Goal: Check status: Check status

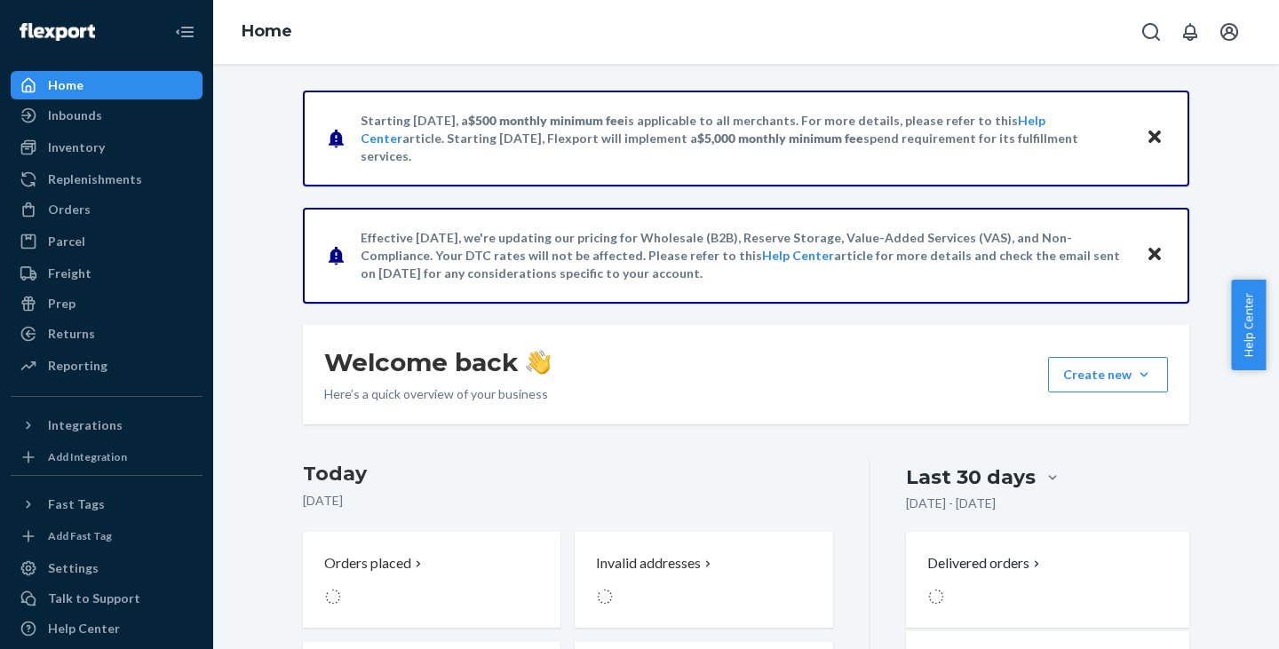
drag, startPoint x: 73, startPoint y: 214, endPoint x: 91, endPoint y: 227, distance: 22.2
click at [73, 214] on div "Orders" at bounding box center [69, 210] width 43 height 18
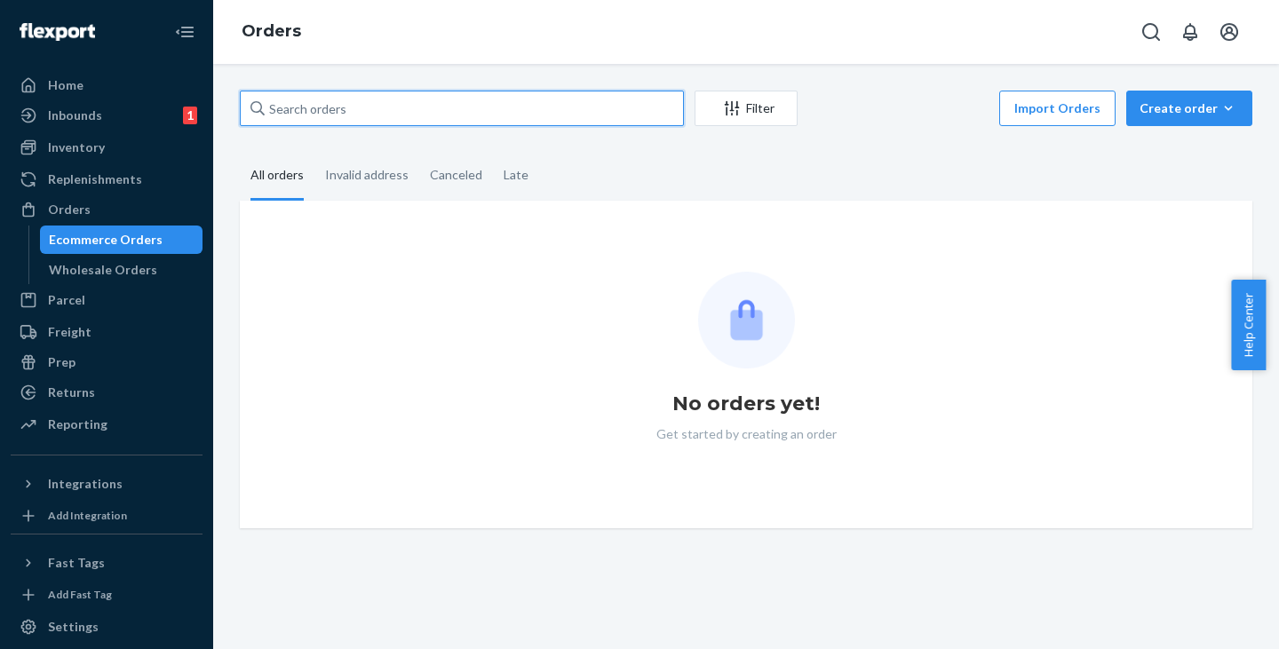
click at [368, 109] on input "text" at bounding box center [462, 109] width 444 height 36
paste input "FC [GEOGRAPHIC_DATA], [GEOGRAPHIC_DATA] # 684"
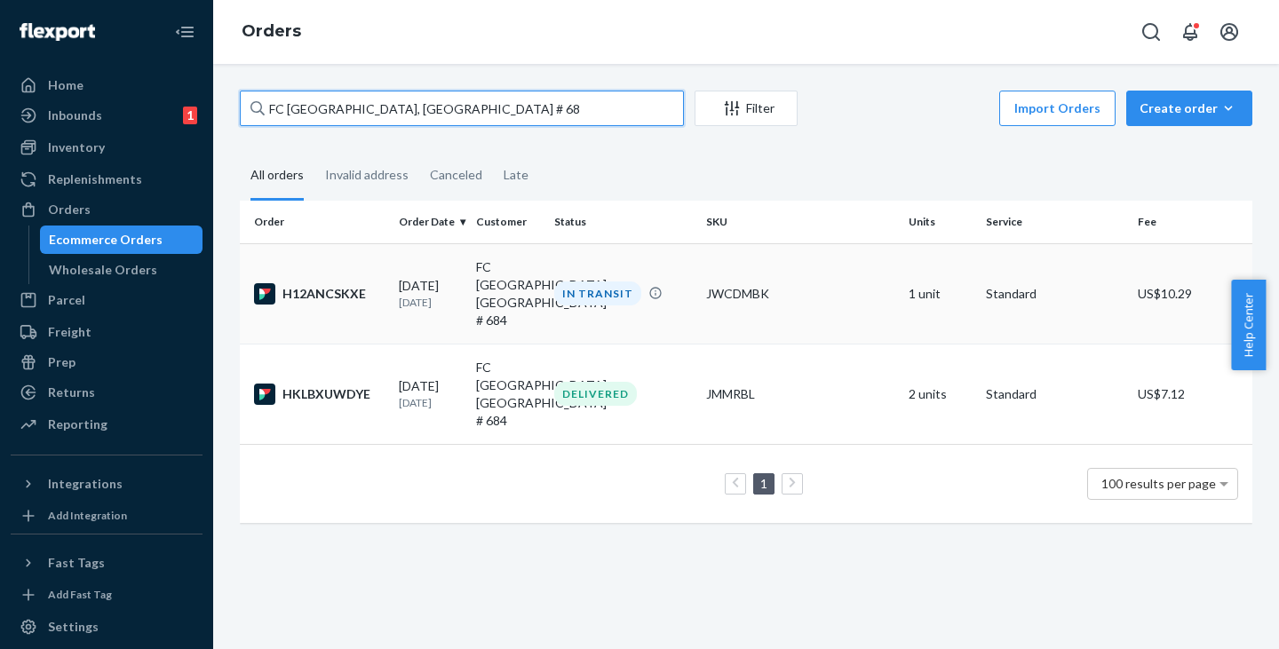
type input "FC [GEOGRAPHIC_DATA], [GEOGRAPHIC_DATA] # 68"
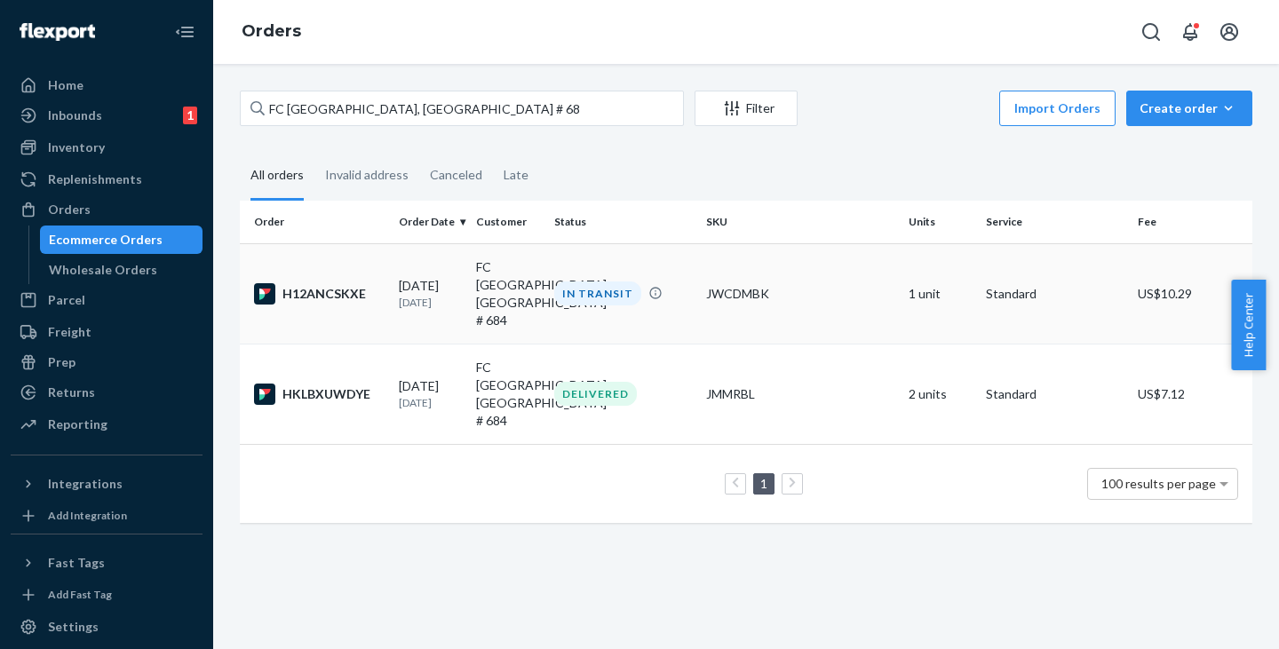
click at [465, 273] on td "[DATE] [DATE]" at bounding box center [430, 293] width 77 height 100
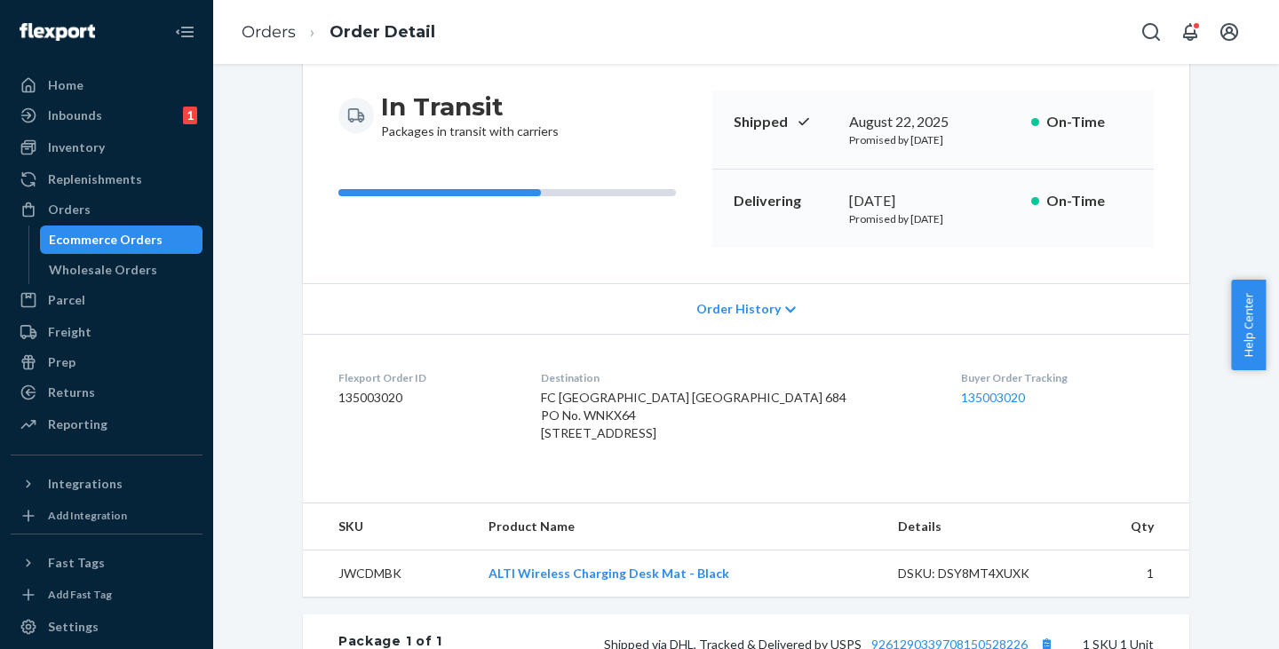
scroll to position [355, 0]
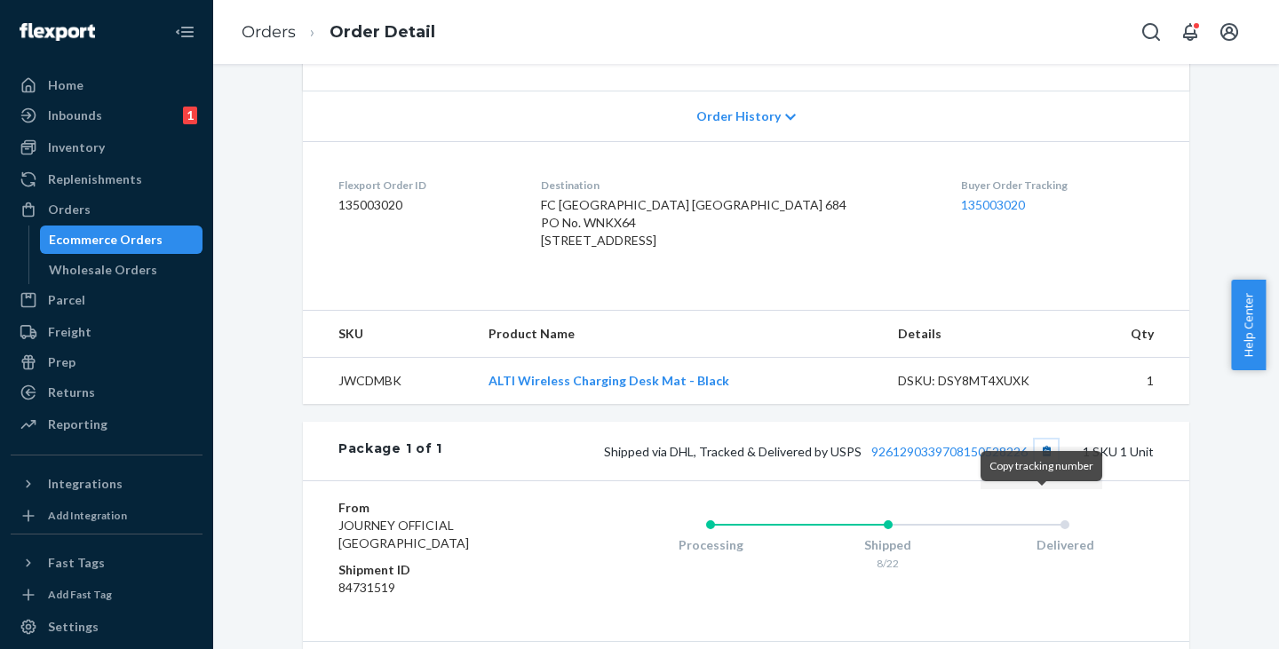
click at [1040, 463] on button "Copy tracking number" at bounding box center [1046, 451] width 23 height 23
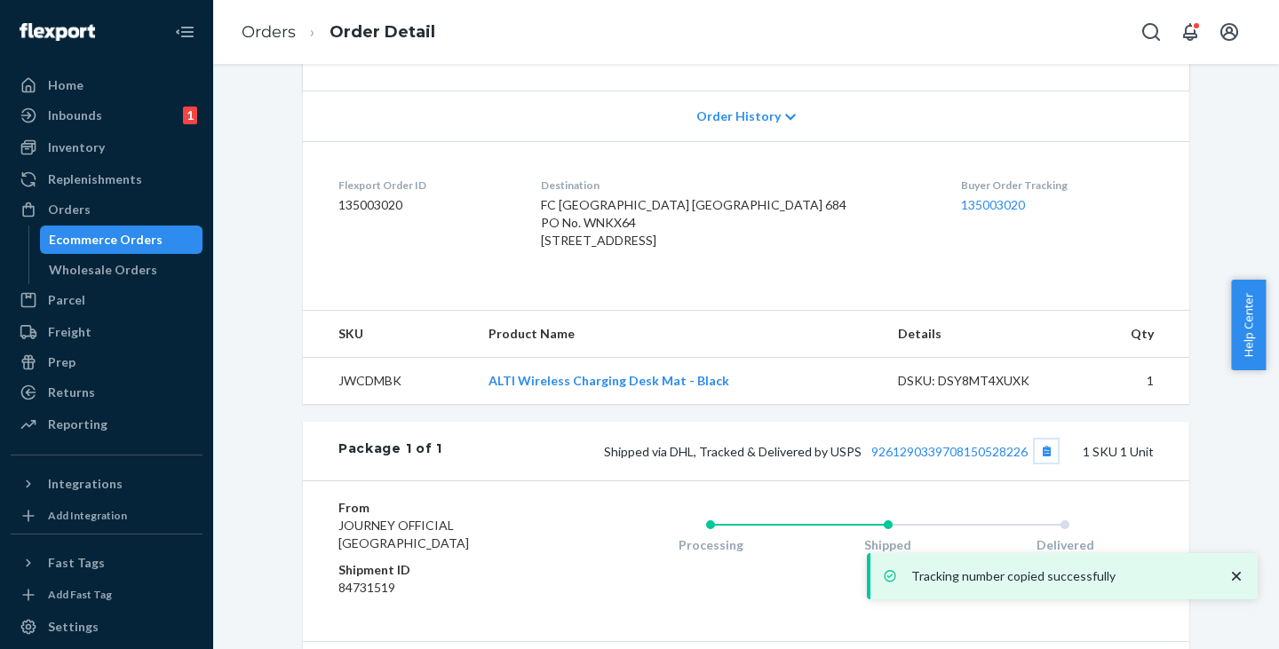
scroll to position [0, 0]
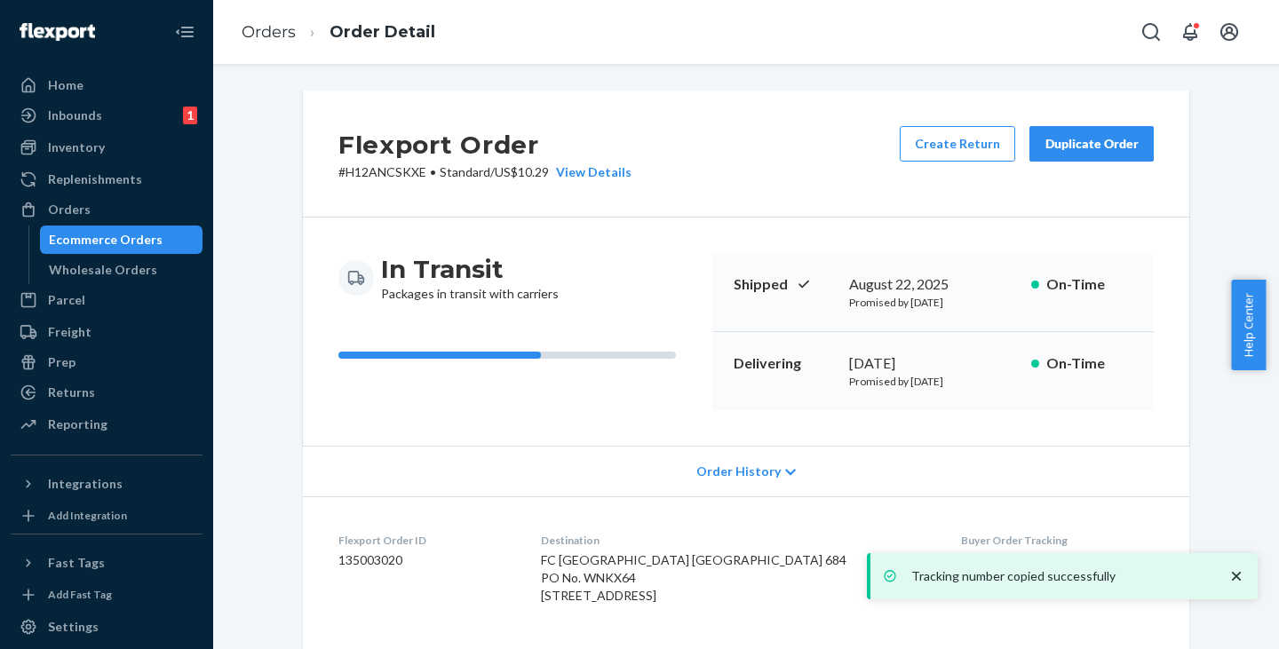
click at [383, 176] on p "# H12ANCSKXE • Standard / US$10.29 View Details" at bounding box center [484, 172] width 293 height 18
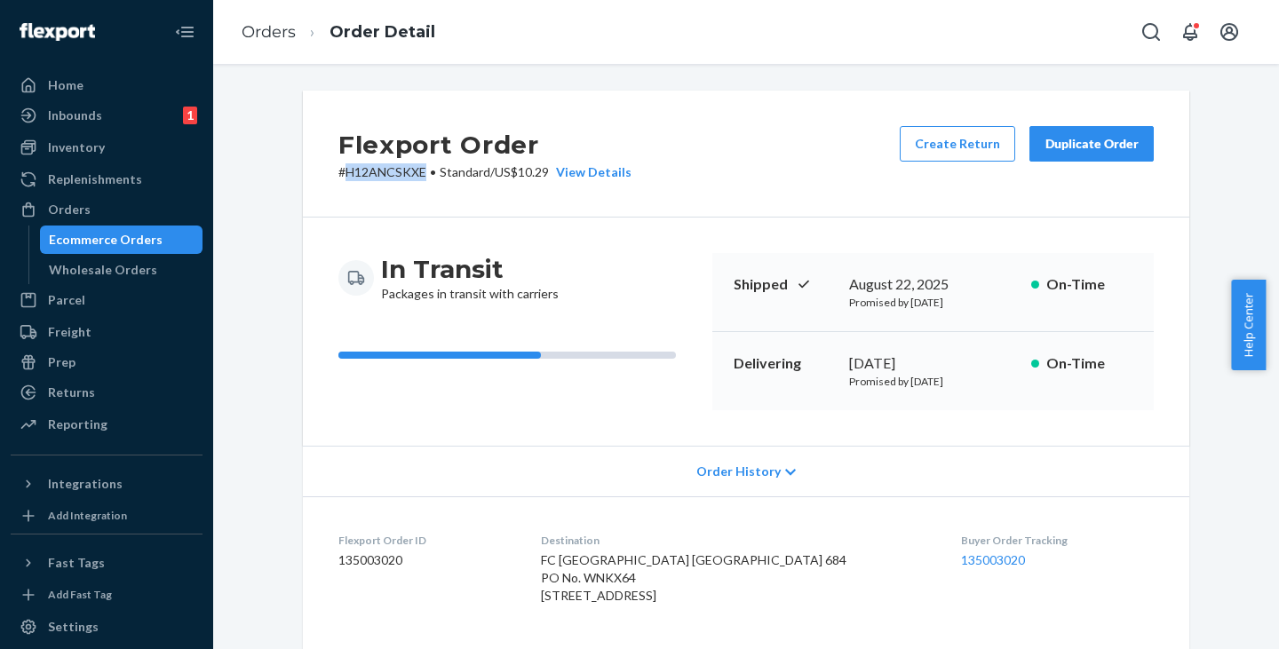
copy p "H12ANCSKXE"
click at [123, 237] on div "Ecommerce Orders" at bounding box center [106, 240] width 114 height 18
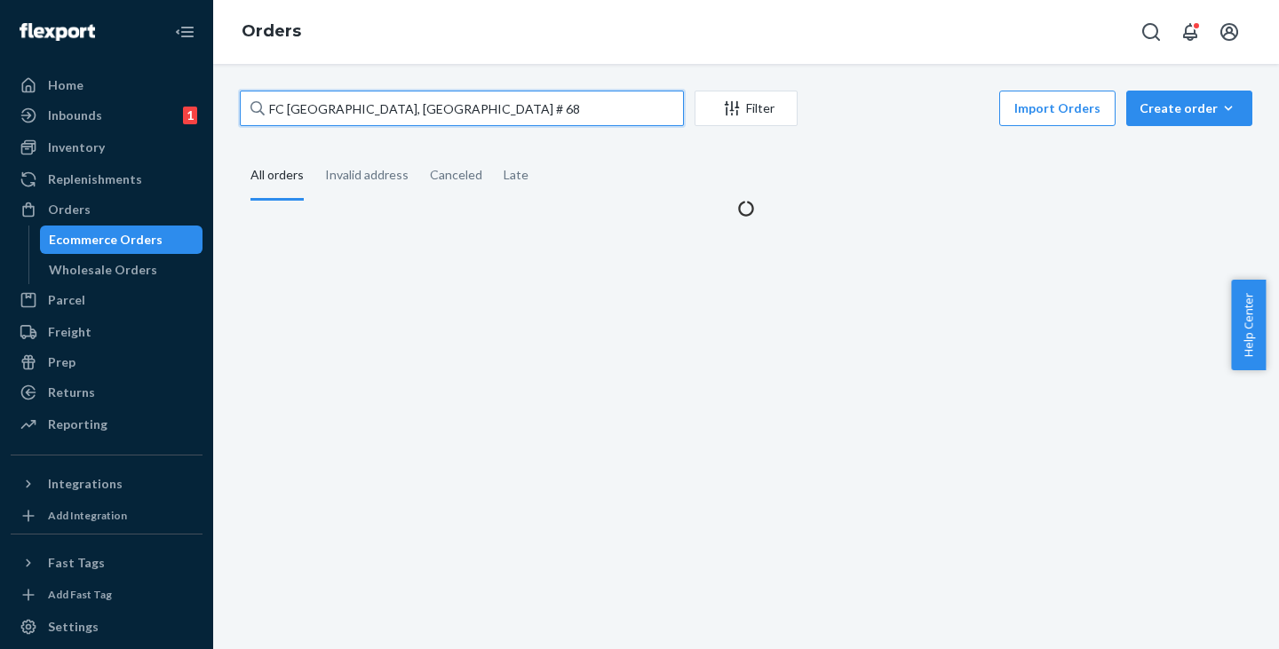
drag, startPoint x: 418, startPoint y: 111, endPoint x: 218, endPoint y: 108, distance: 199.9
click at [218, 108] on div "FC [GEOGRAPHIC_DATA], [GEOGRAPHIC_DATA] # 68 Filter Import Orders Create order …" at bounding box center [746, 356] width 1066 height 585
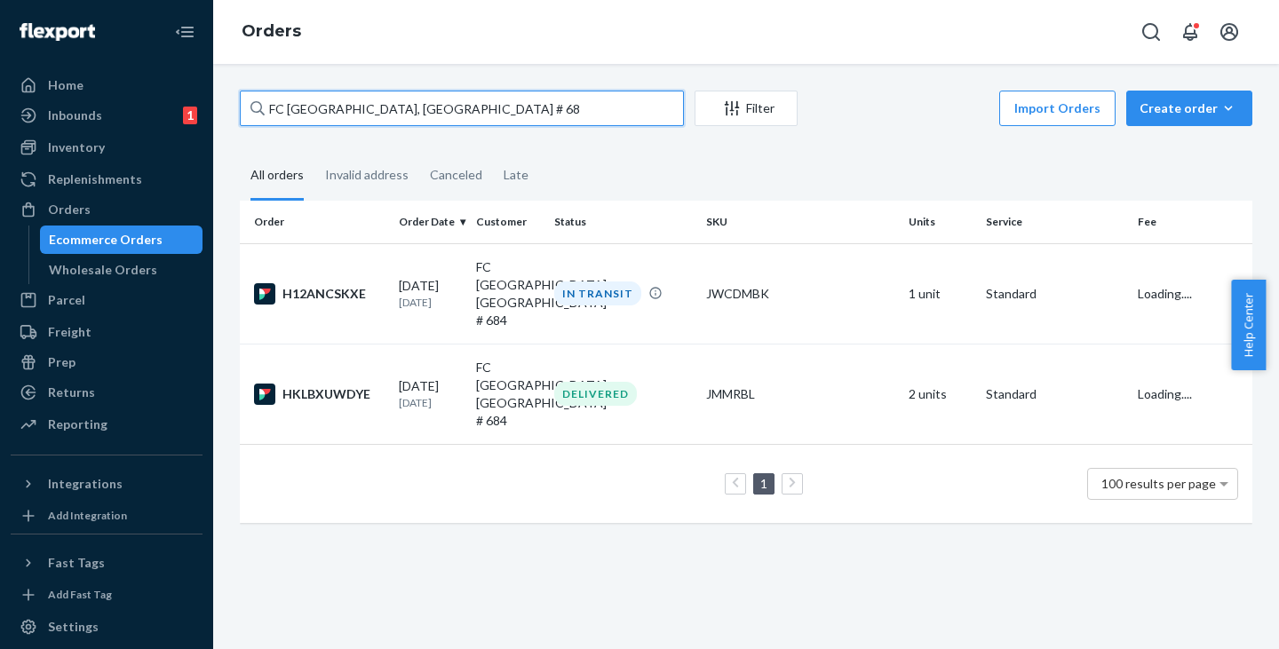
paste input "[PERSON_NAME]"
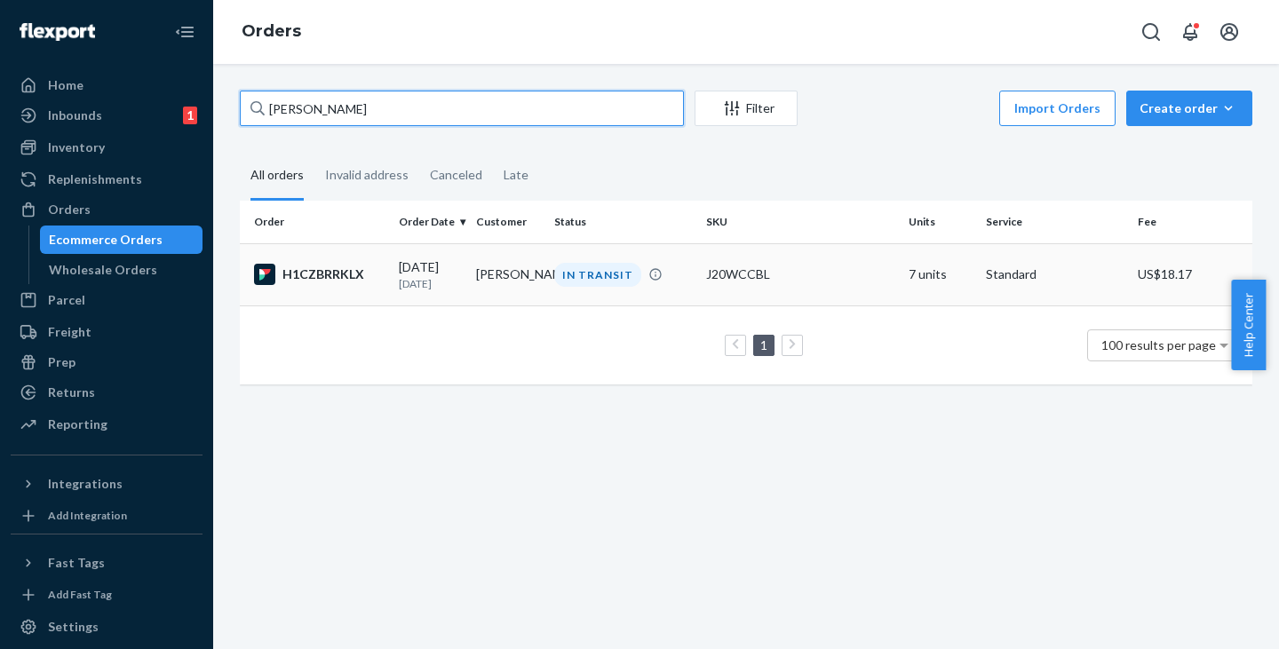
type input "[PERSON_NAME]"
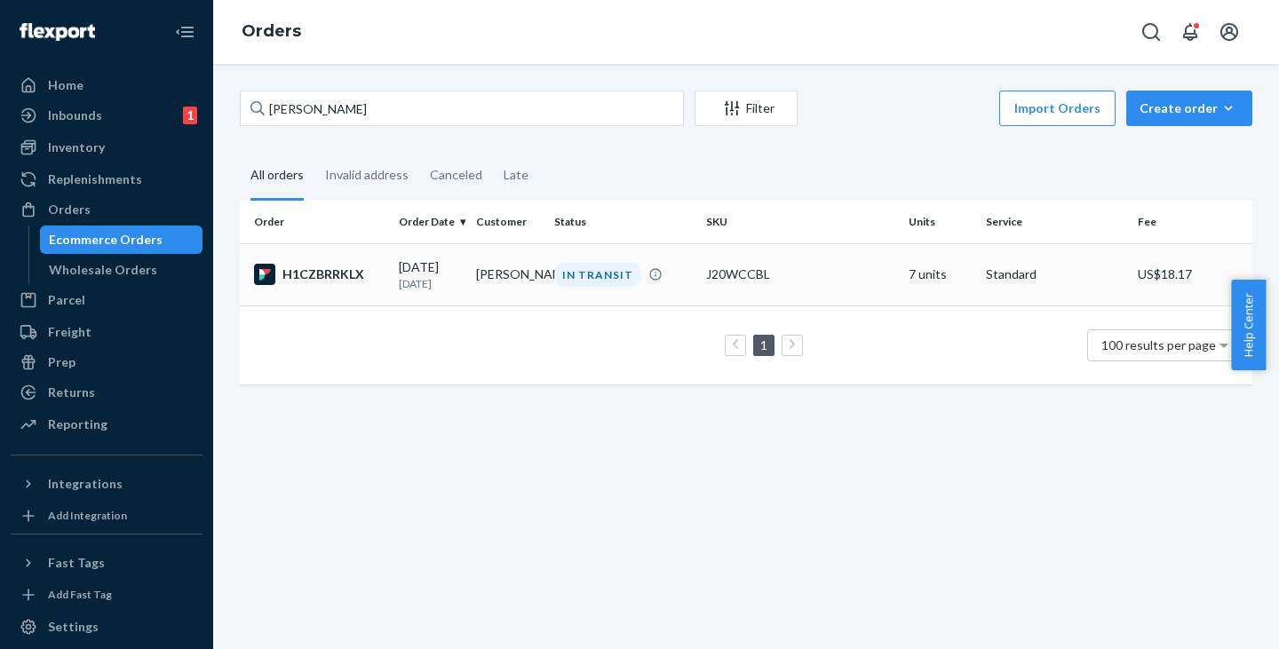
click at [547, 280] on td "IN TRANSIT" at bounding box center [623, 274] width 152 height 62
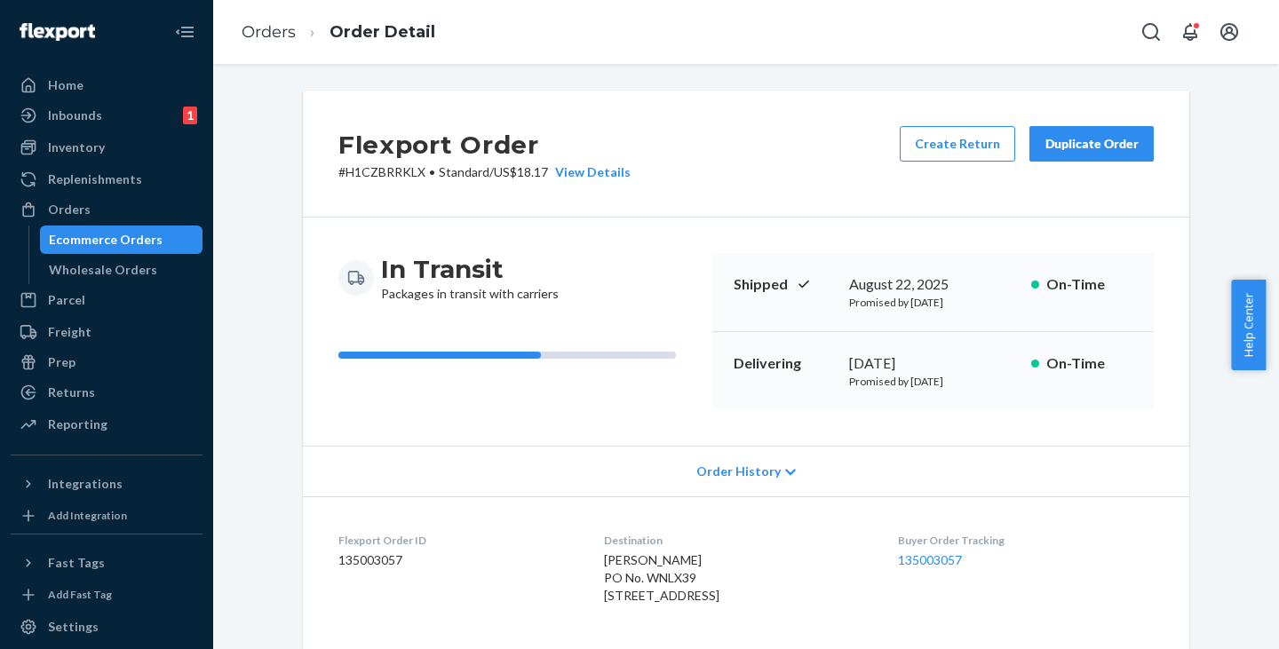
scroll to position [444, 0]
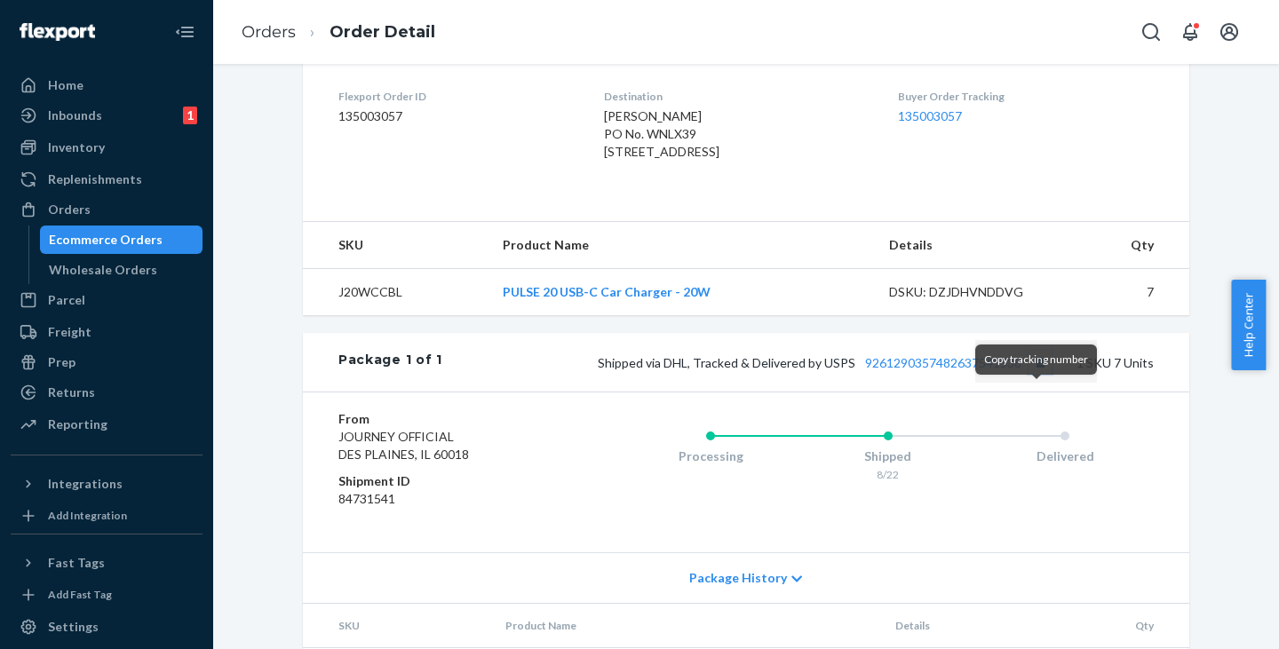
click at [1037, 374] on button "Copy tracking number" at bounding box center [1040, 362] width 23 height 23
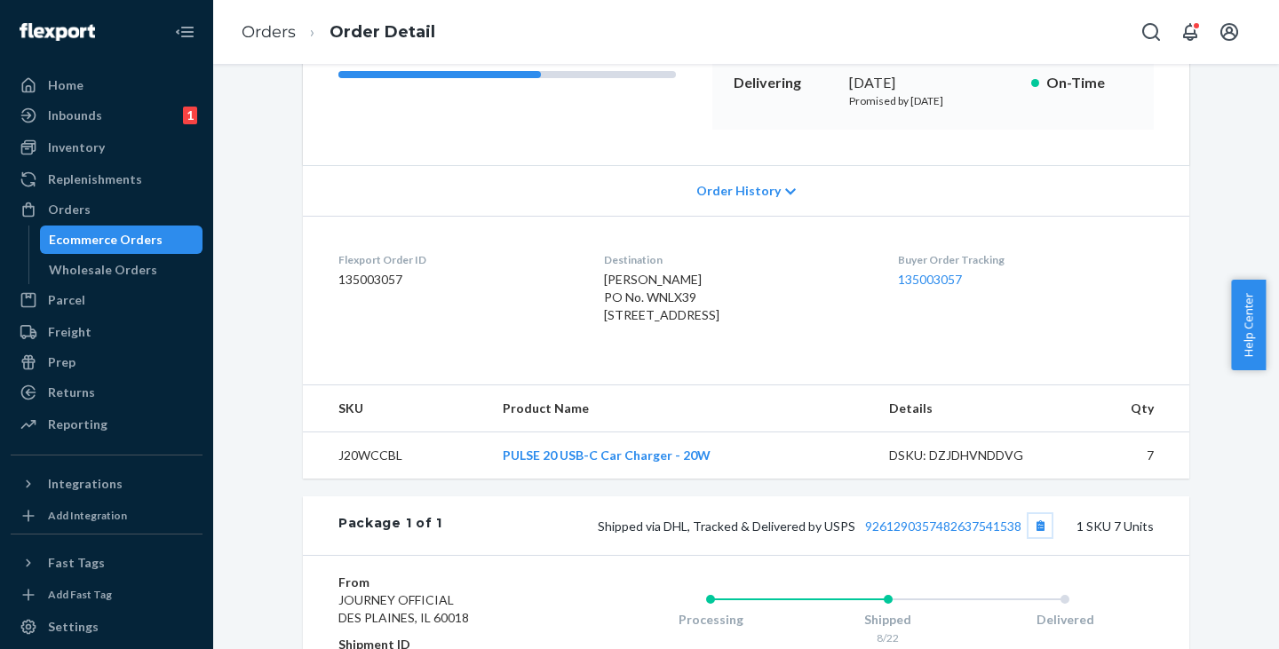
scroll to position [0, 0]
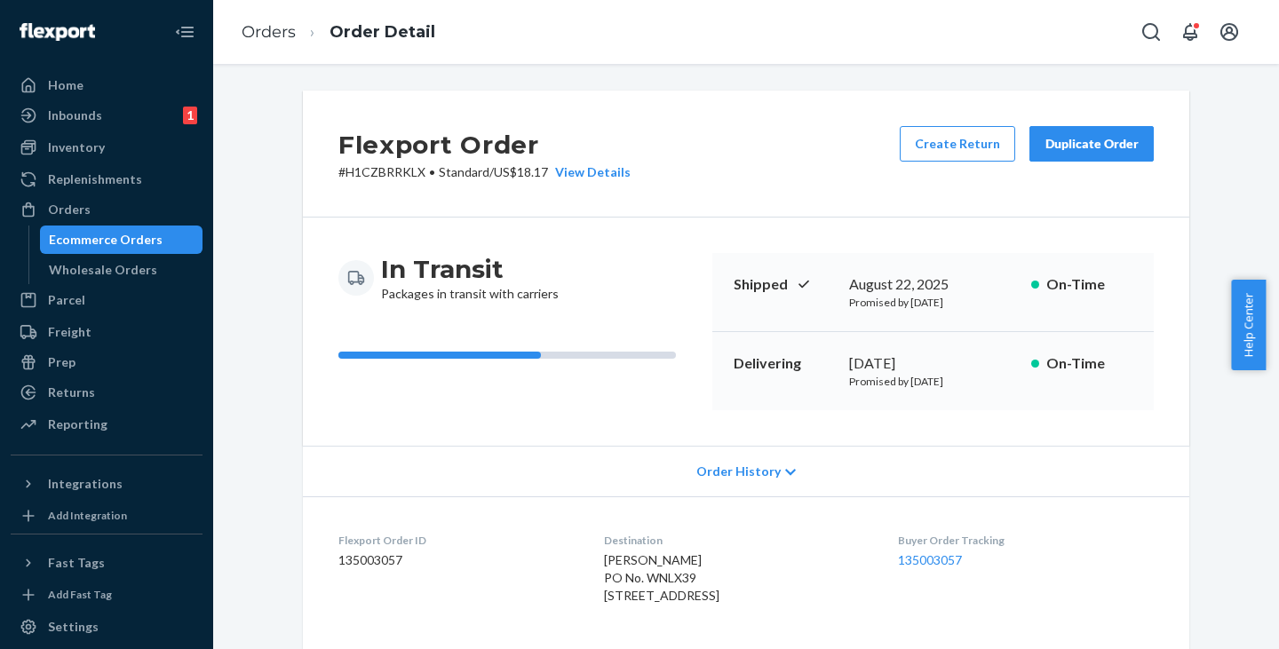
click at [376, 171] on p "# H1CZBRRKLX • Standard / US$18.17 View Details" at bounding box center [484, 172] width 292 height 18
copy p "H1CZBRRKLX"
drag, startPoint x: 113, startPoint y: 234, endPoint x: 137, endPoint y: 232, distance: 24.1
click at [113, 234] on div "Ecommerce Orders" at bounding box center [106, 240] width 114 height 18
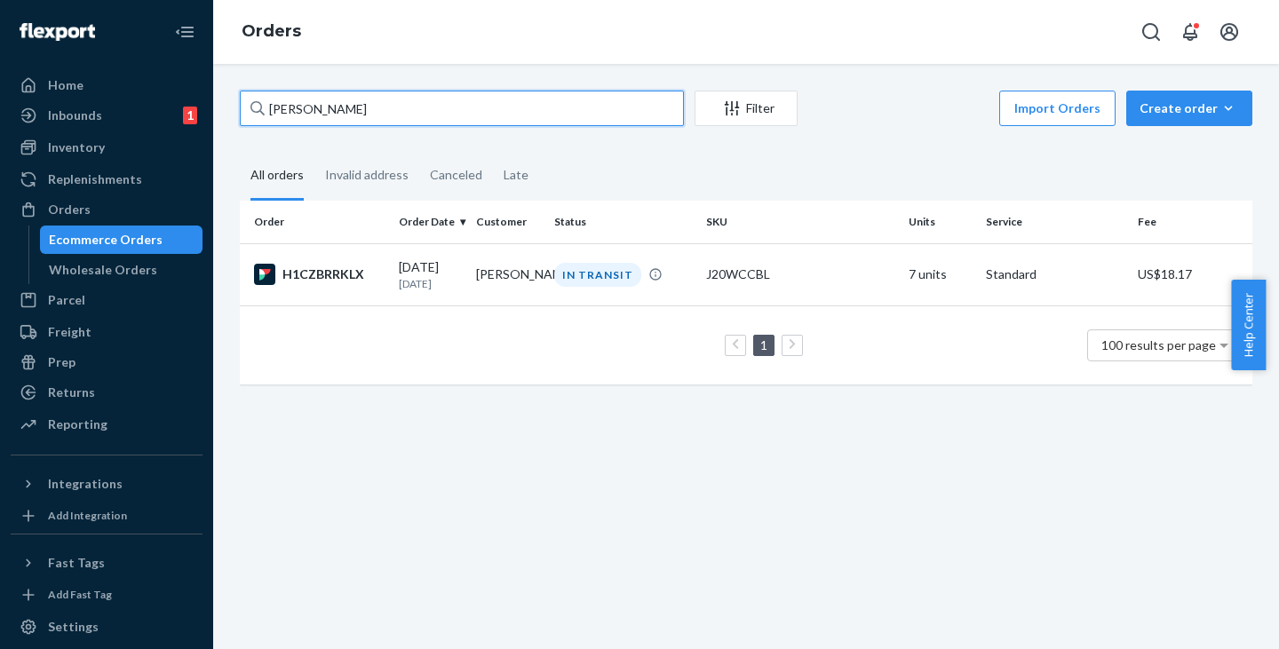
drag, startPoint x: 435, startPoint y: 113, endPoint x: 273, endPoint y: 115, distance: 162.6
click at [273, 115] on input "[PERSON_NAME]" at bounding box center [462, 109] width 444 height 36
paste input "[PERSON_NAME]"
type input "[PERSON_NAME]"
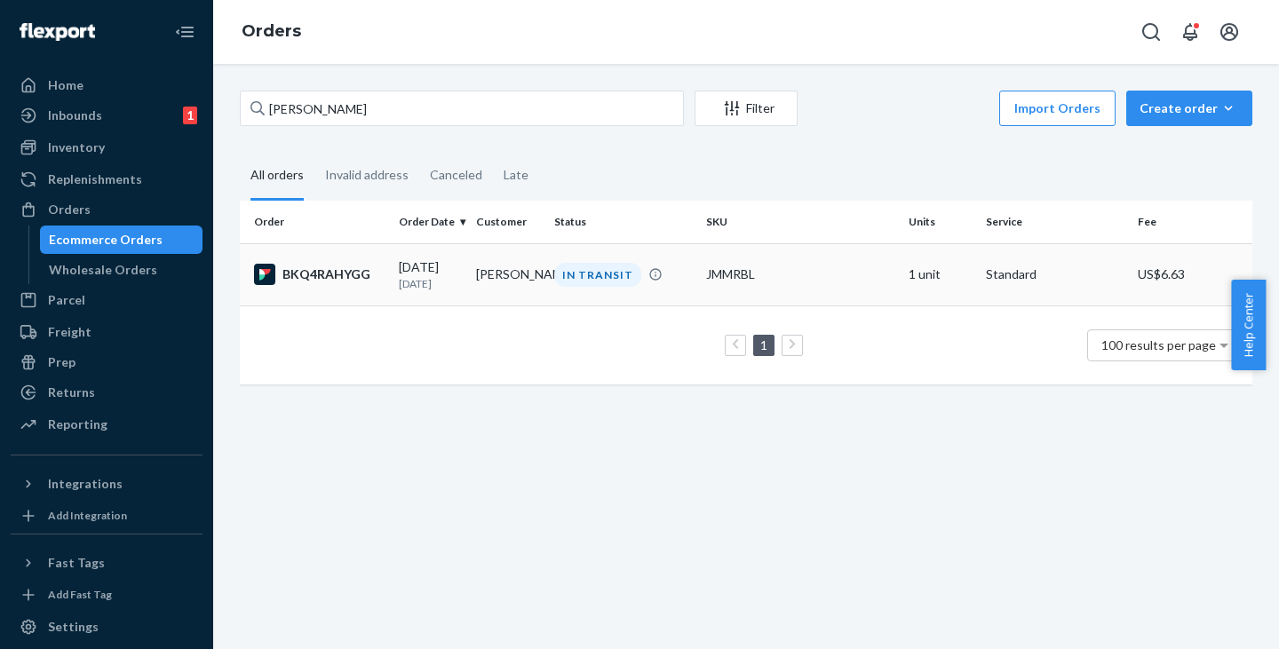
click at [503, 272] on td "[PERSON_NAME]" at bounding box center [507, 274] width 77 height 62
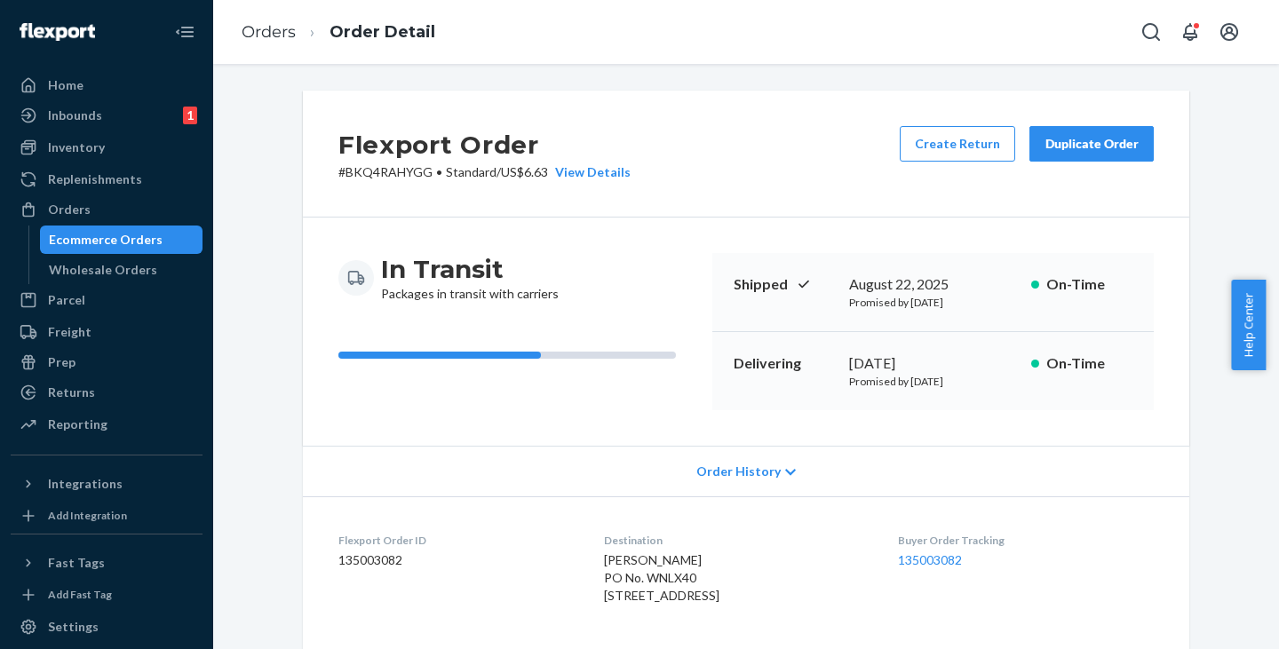
scroll to position [444, 0]
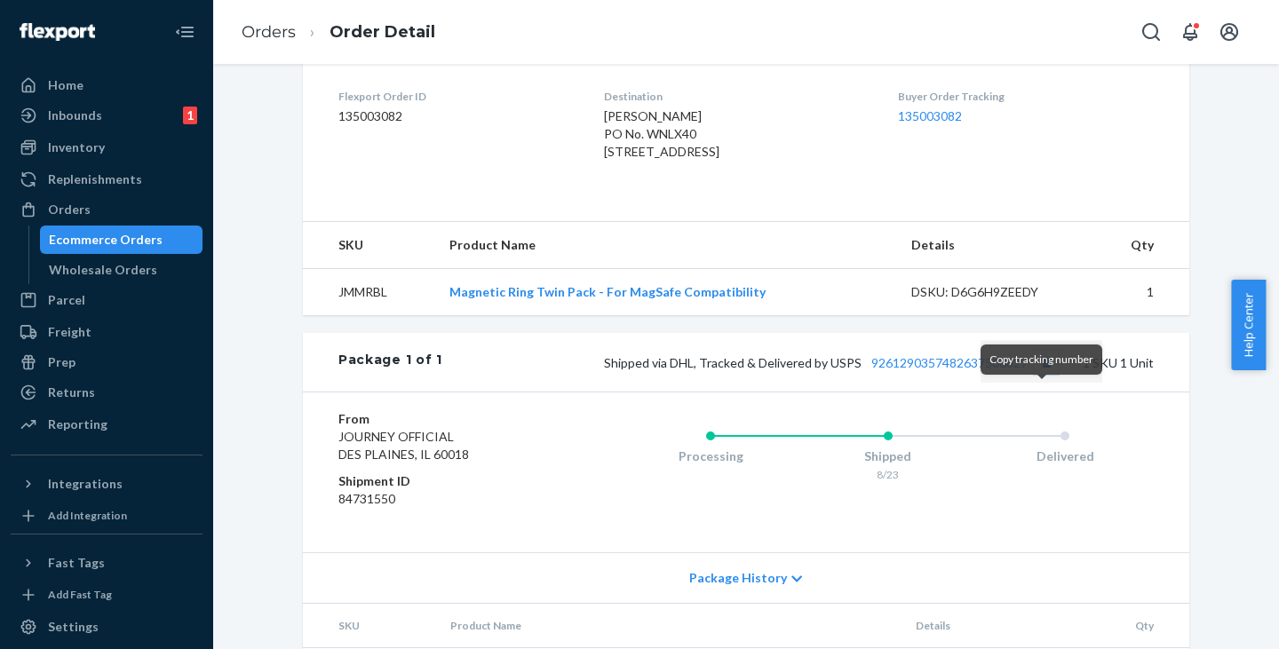
click at [1040, 374] on button "Copy tracking number" at bounding box center [1046, 362] width 23 height 23
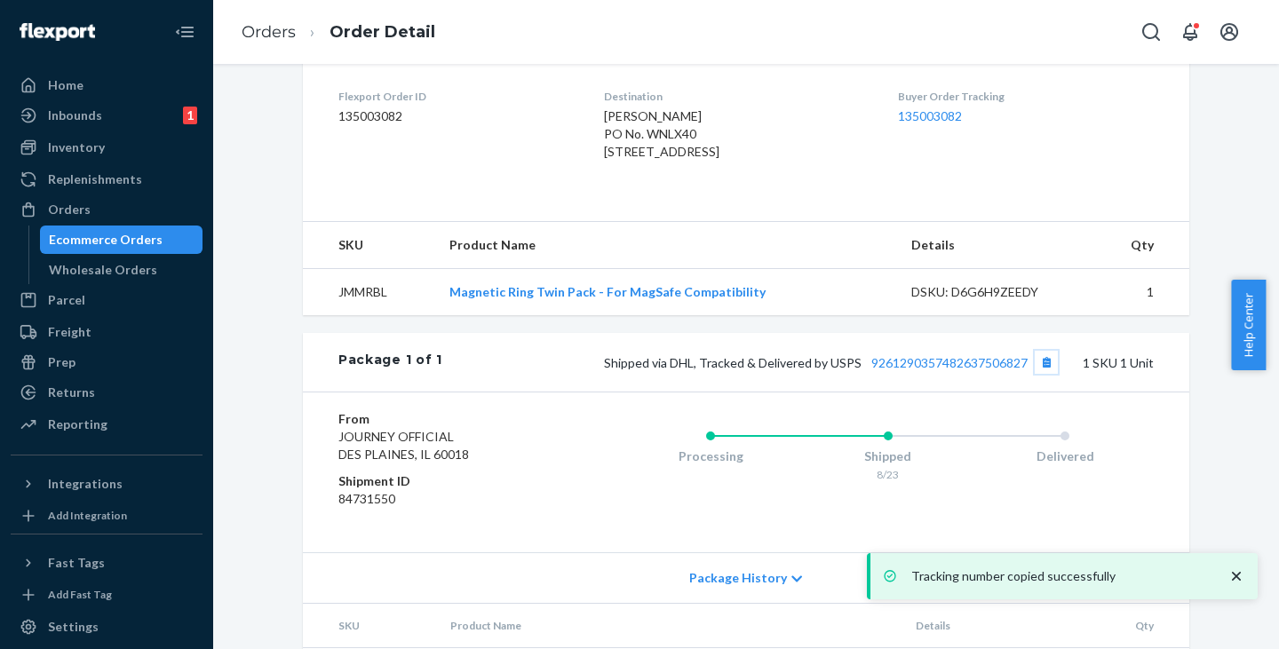
scroll to position [0, 0]
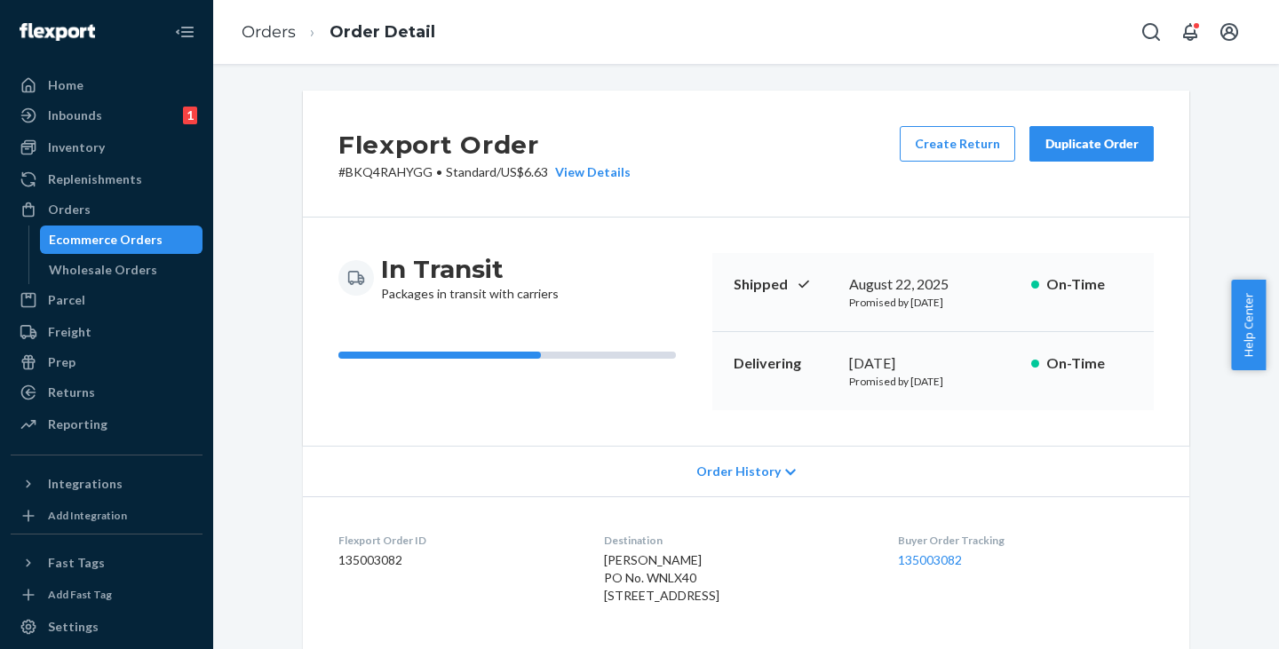
click at [386, 172] on p "# BKQ4RAHYGG • Standard / US$6.63 View Details" at bounding box center [484, 172] width 292 height 18
copy p "BKQ4RAHYGG"
drag, startPoint x: 128, startPoint y: 235, endPoint x: 167, endPoint y: 230, distance: 39.3
click at [128, 235] on div "Ecommerce Orders" at bounding box center [106, 240] width 114 height 18
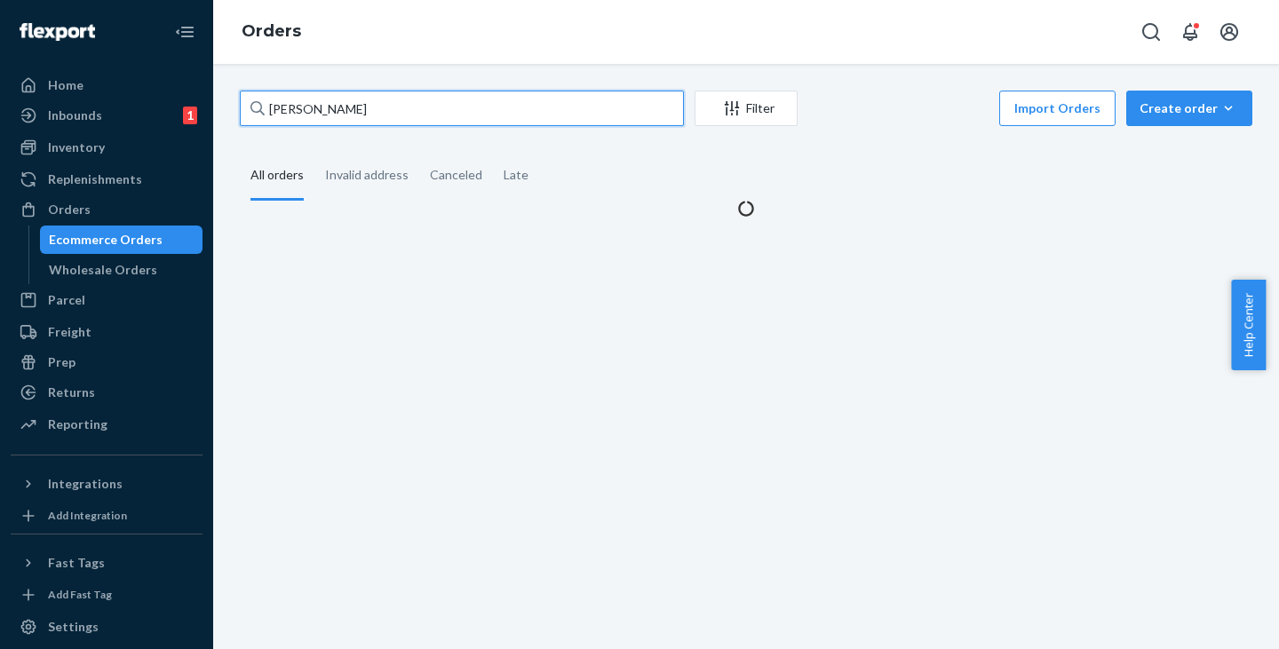
drag, startPoint x: 430, startPoint y: 105, endPoint x: 224, endPoint y: 105, distance: 206.1
click at [224, 105] on div "[PERSON_NAME] Filter Import Orders Create order Ecommerce order Removal order A…" at bounding box center [746, 356] width 1066 height 585
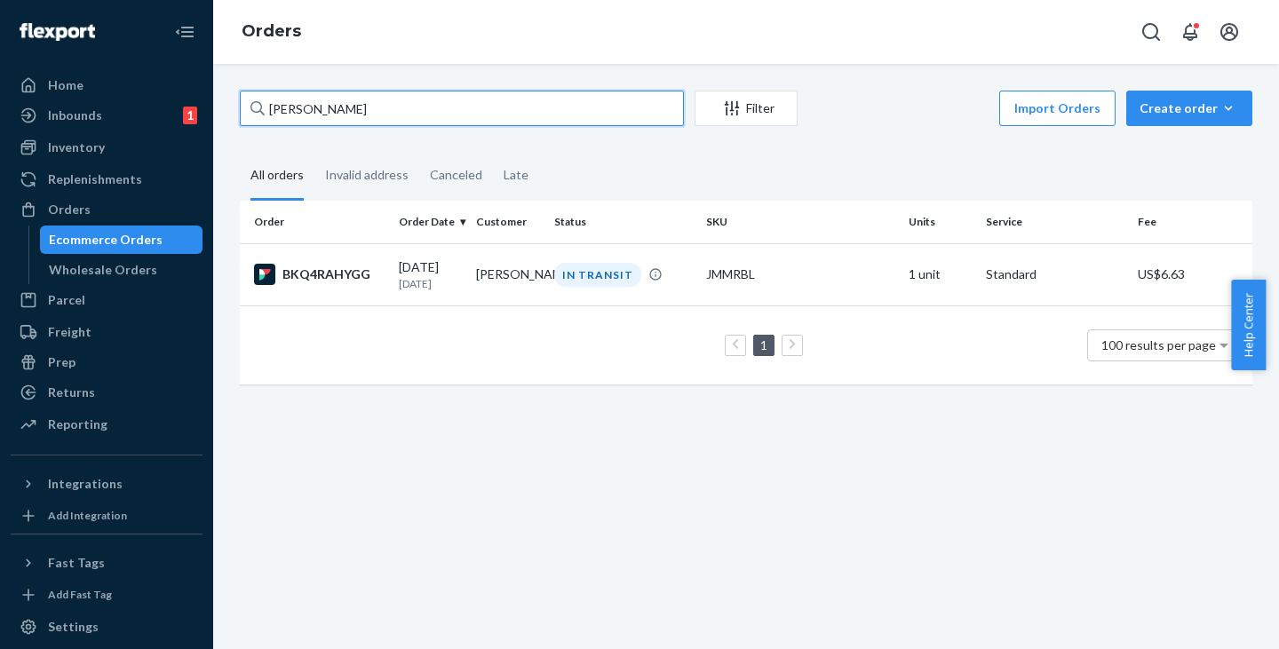
paste input "[PERSON_NAME]"
type input "[PERSON_NAME]"
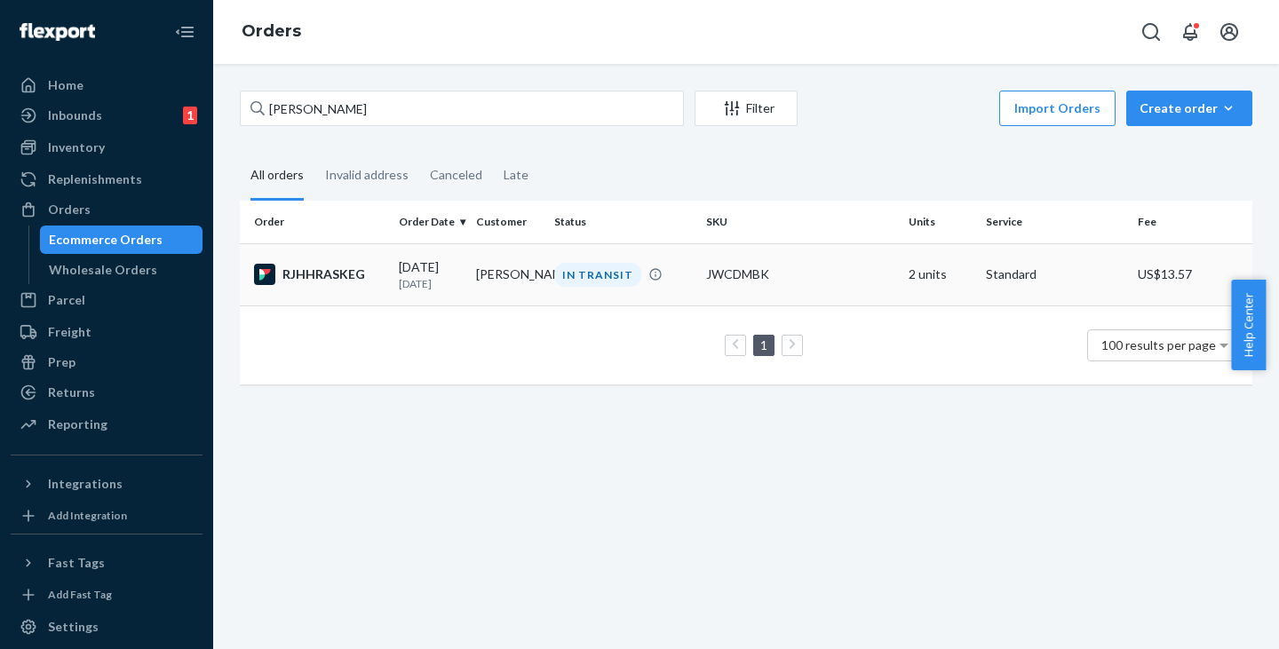
click at [522, 269] on td "[PERSON_NAME]" at bounding box center [507, 274] width 77 height 62
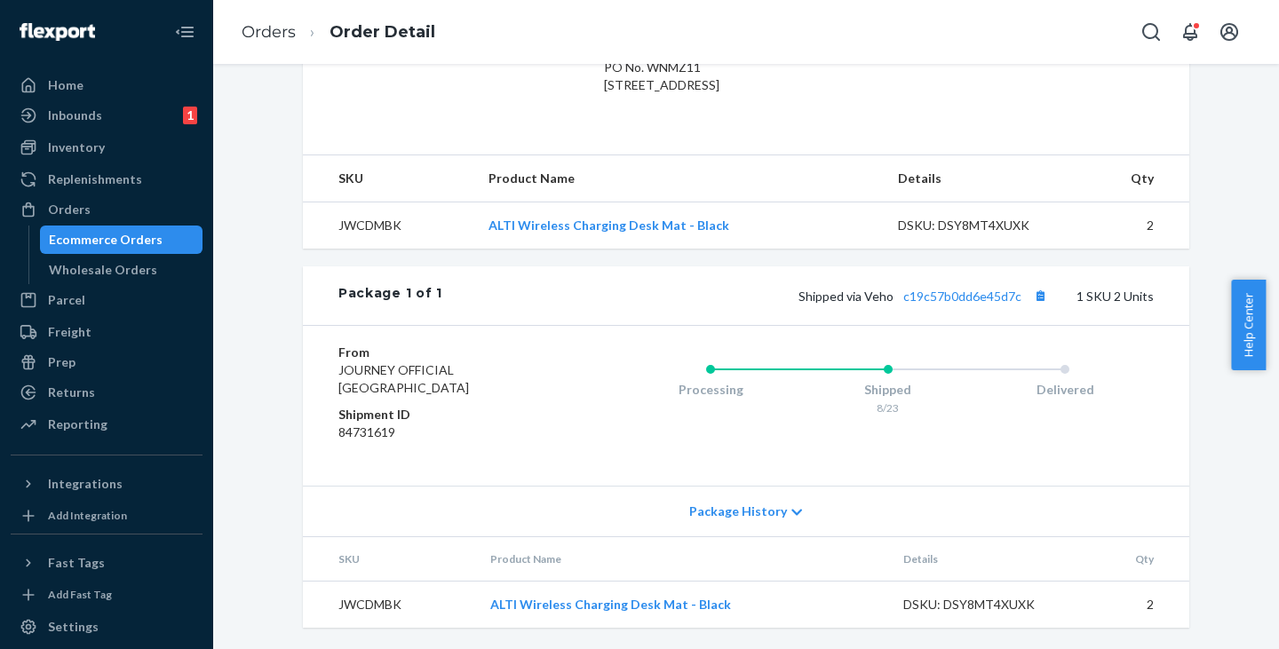
scroll to position [546, 0]
click at [1036, 296] on button "Copy tracking number" at bounding box center [1040, 295] width 23 height 23
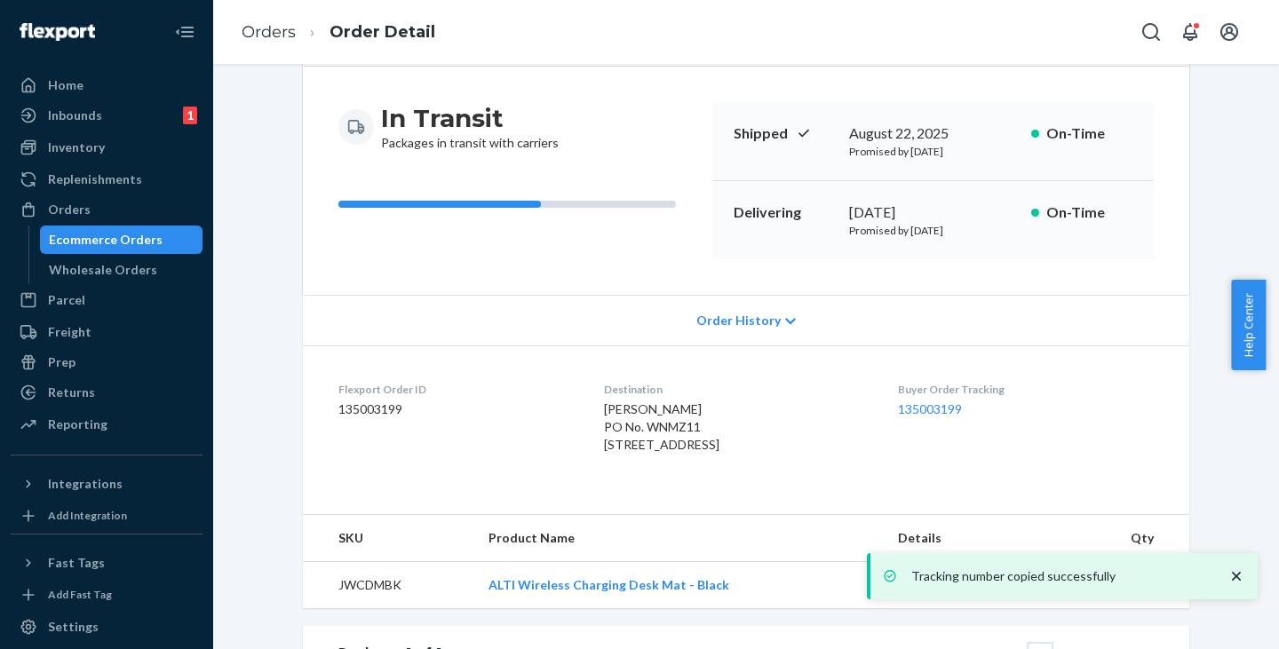
scroll to position [102, 0]
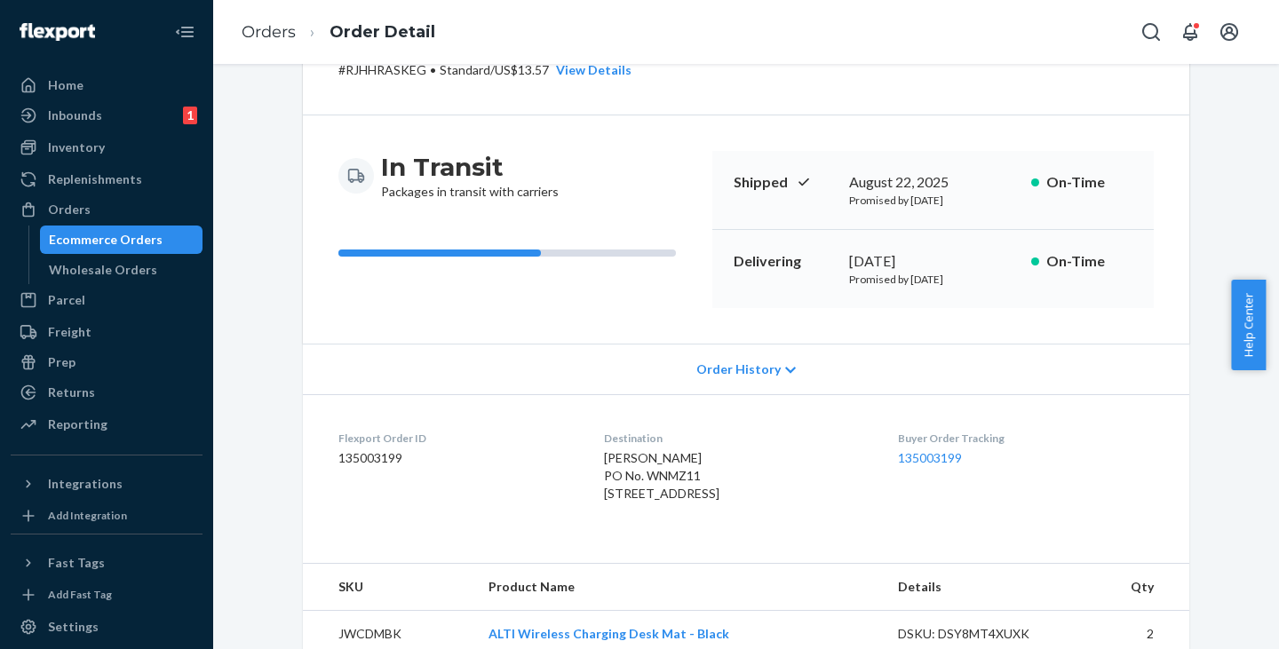
click at [388, 72] on p "# RJHHRASKEG • Standard / US$13.57 View Details" at bounding box center [484, 70] width 293 height 18
copy p "RJHHRASKEG"
